Goal: Information Seeking & Learning: Learn about a topic

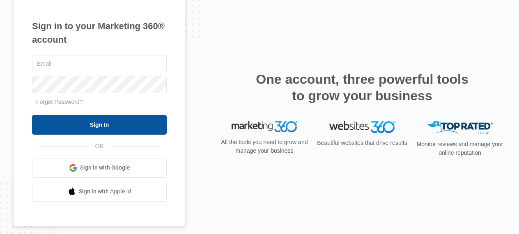
type input "[EMAIL_ADDRESS][DOMAIN_NAME]"
click at [128, 121] on input "Sign In" at bounding box center [99, 125] width 135 height 20
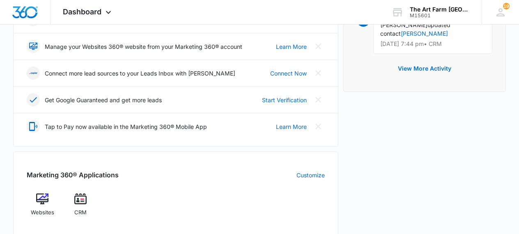
scroll to position [213, 0]
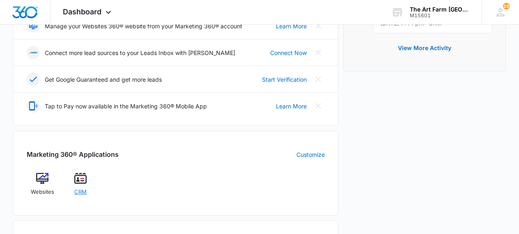
click at [83, 194] on span "CRM" at bounding box center [80, 192] width 12 height 8
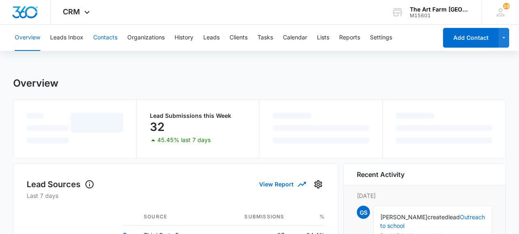
click at [106, 38] on button "Contacts" at bounding box center [105, 38] width 24 height 26
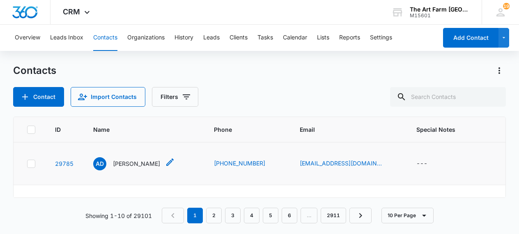
click at [160, 165] on p "Alexandra Deutsch" at bounding box center [136, 163] width 47 height 9
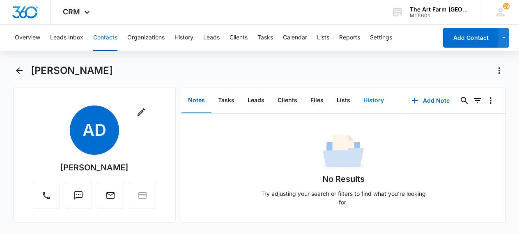
click at [363, 102] on button "History" at bounding box center [374, 100] width 34 height 25
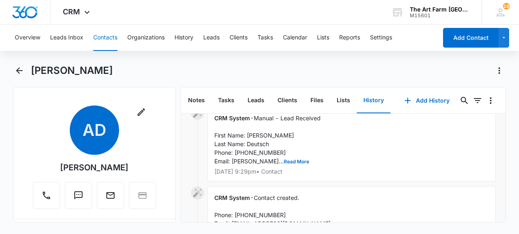
scroll to position [141, 0]
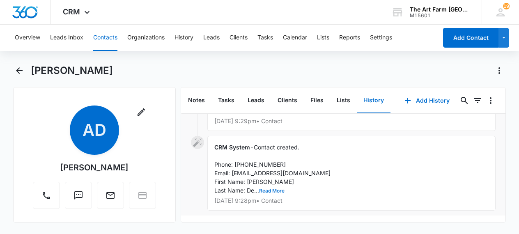
click at [279, 193] on button "Read More" at bounding box center [271, 191] width 25 height 5
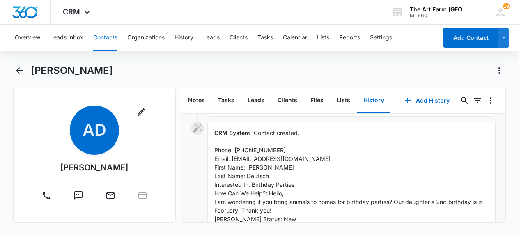
scroll to position [157, 0]
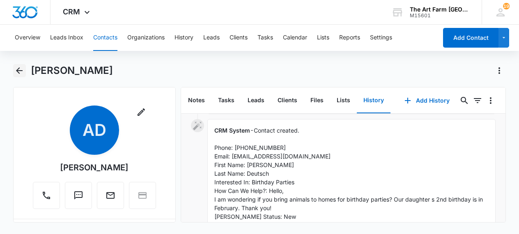
click at [16, 74] on icon "Back" at bounding box center [19, 71] width 10 height 10
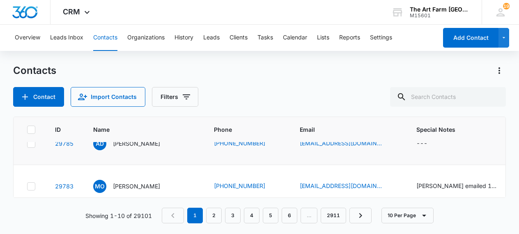
scroll to position [21, 0]
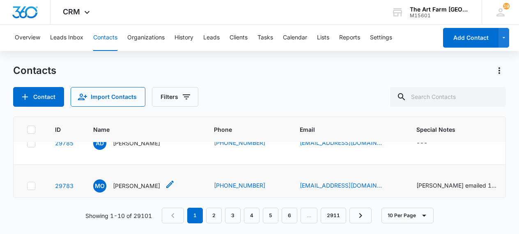
click at [140, 184] on p "Moira O'Connell" at bounding box center [136, 186] width 47 height 9
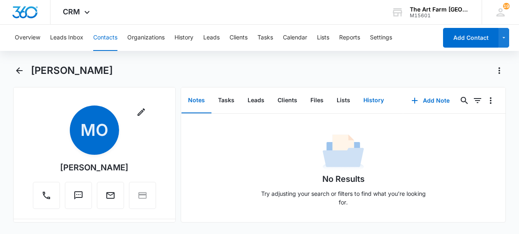
click at [365, 103] on button "History" at bounding box center [374, 100] width 34 height 25
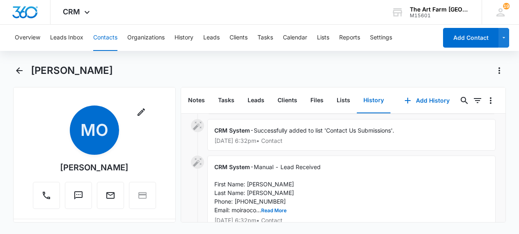
scroll to position [181, 0]
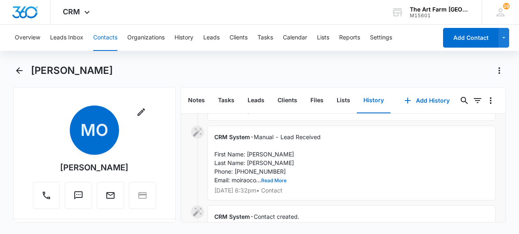
click at [279, 179] on button "Read More" at bounding box center [273, 180] width 25 height 5
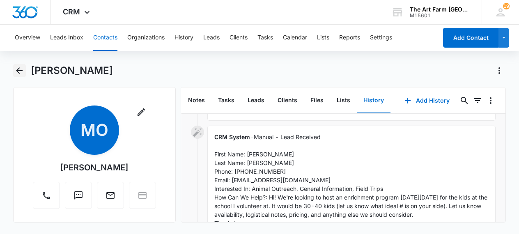
click at [25, 72] on button "Back" at bounding box center [19, 70] width 13 height 13
